Goal: Entertainment & Leisure: Consume media (video, audio)

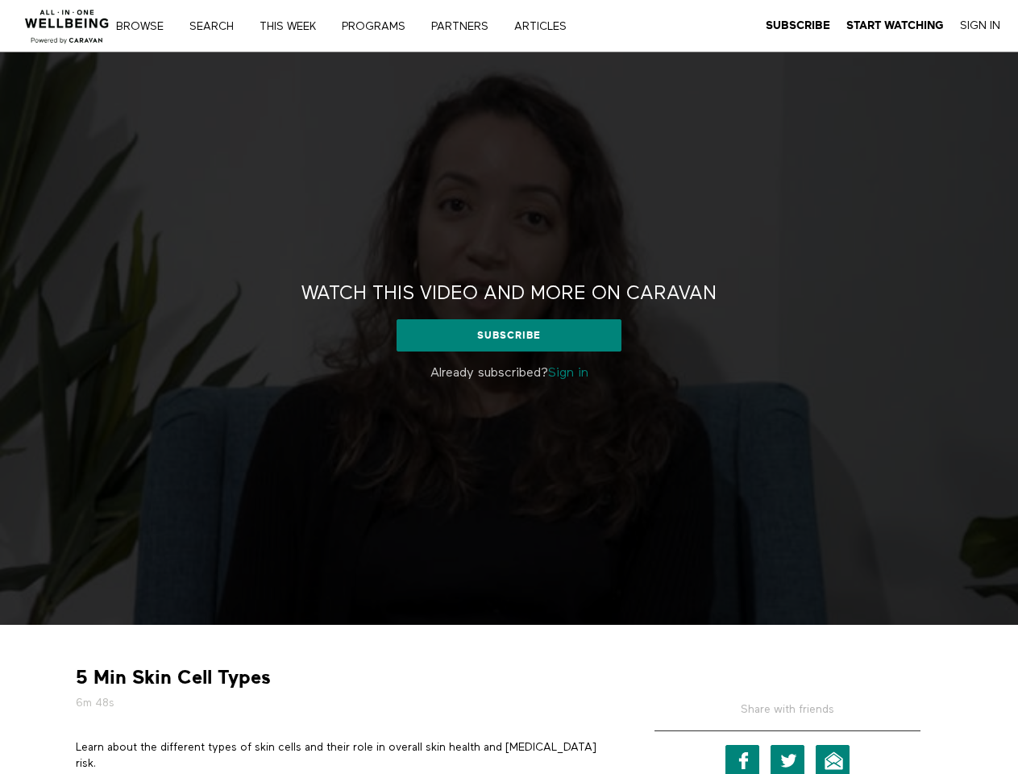
click at [509, 387] on div "Watch this video and more on CARAVAN Watch this video and more on CARAVAN Subsc…" at bounding box center [509, 338] width 1018 height 572
click at [219, 26] on link "Search" at bounding box center [217, 26] width 67 height 11
